Goal: Transaction & Acquisition: Book appointment/travel/reservation

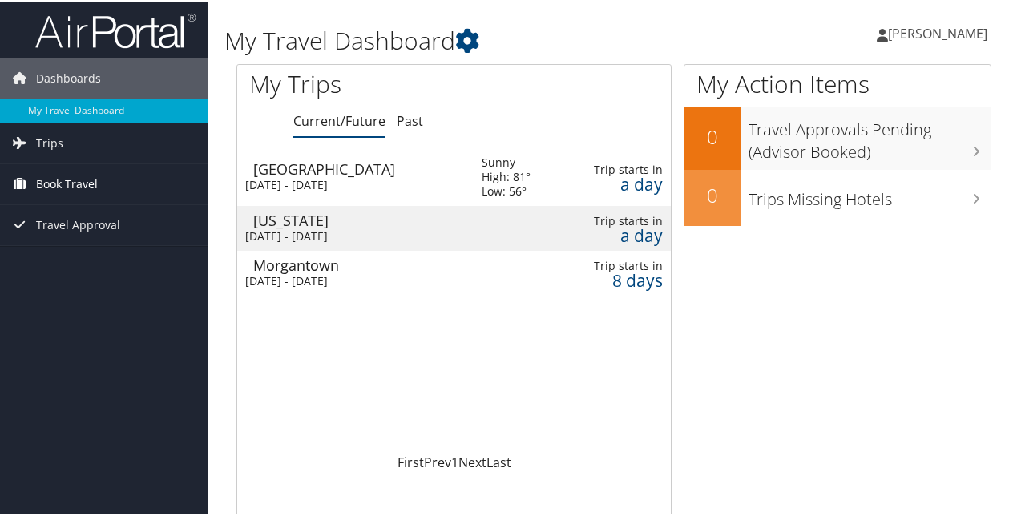
click at [67, 170] on span "Book Travel" at bounding box center [67, 183] width 62 height 40
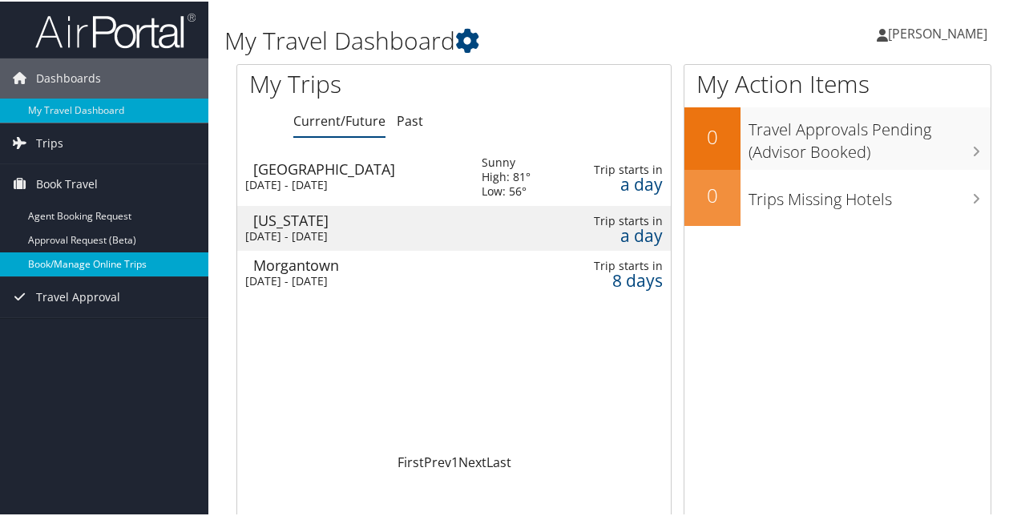
click at [52, 256] on link "Book/Manage Online Trips" at bounding box center [104, 263] width 208 height 24
